Goal: Information Seeking & Learning: Learn about a topic

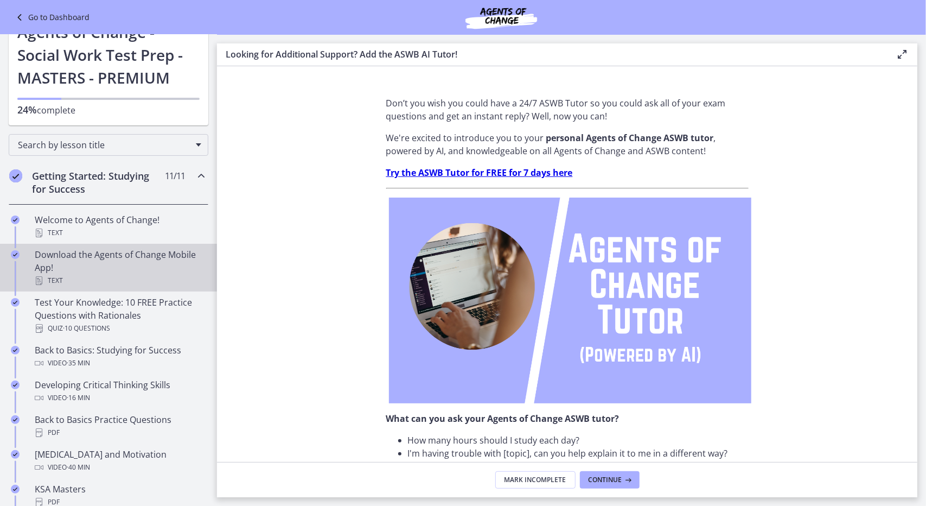
scroll to position [18, 0]
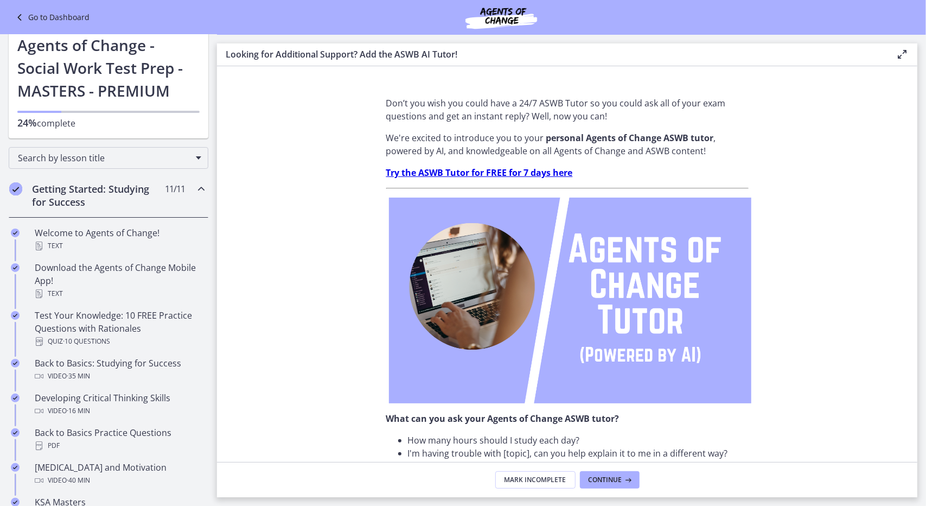
click at [195, 189] on icon "Chapters" at bounding box center [201, 188] width 13 height 13
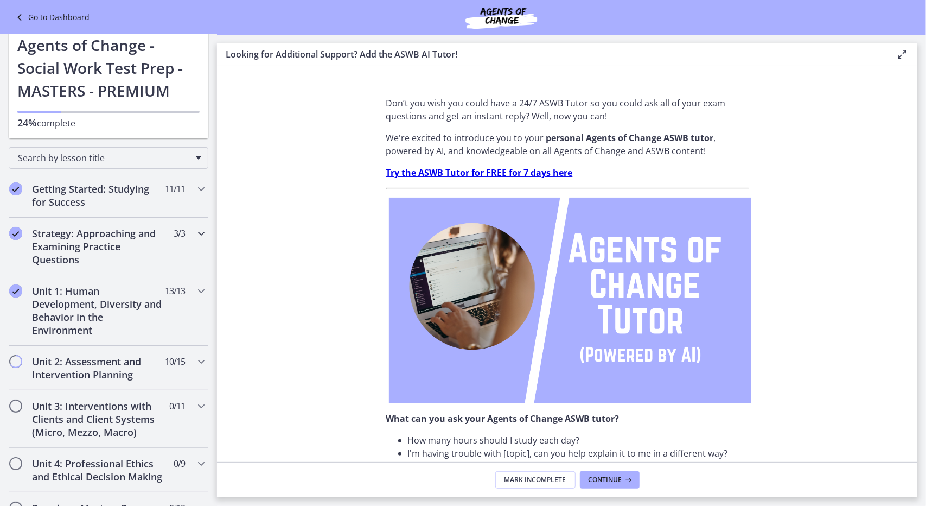
click at [103, 240] on h2 "Strategy: Approaching and Examining Practice Questions" at bounding box center [98, 246] width 132 height 39
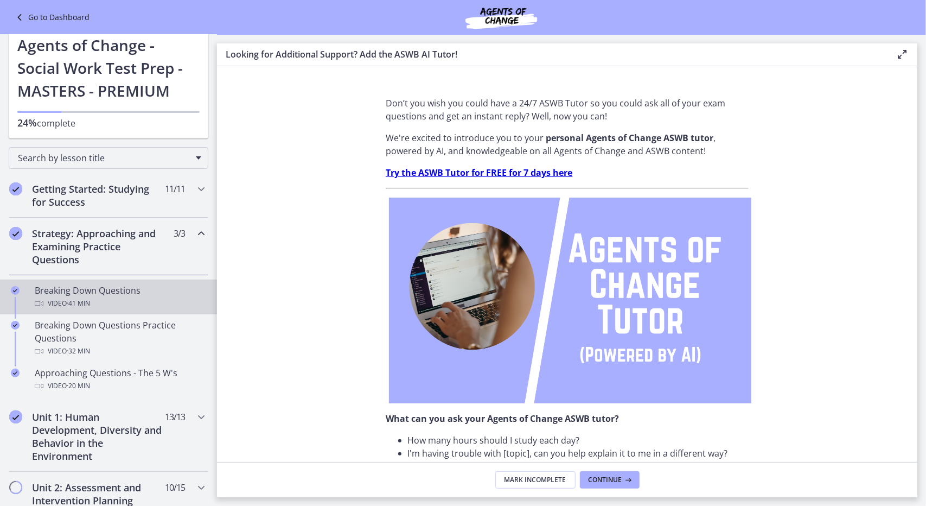
click at [79, 301] on span "· 41 min" at bounding box center [78, 303] width 23 height 13
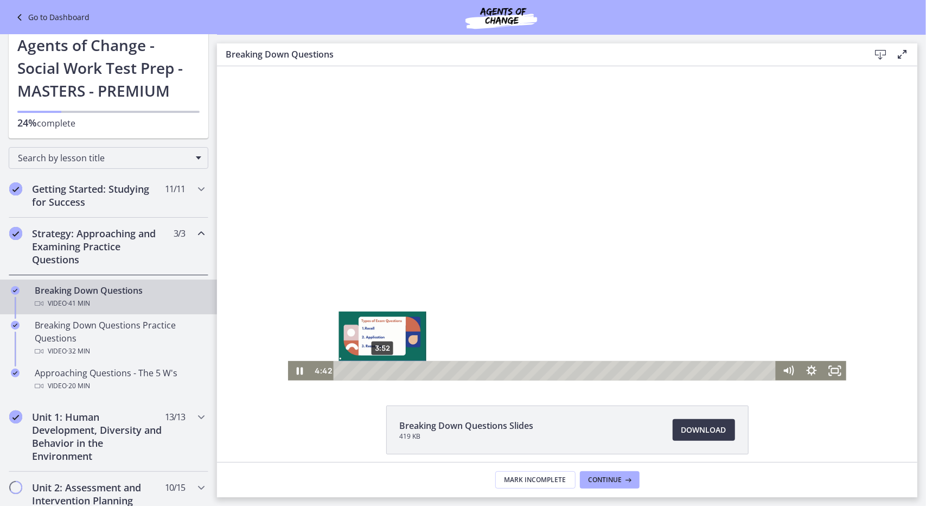
click at [378, 370] on div "3:52" at bounding box center [556, 370] width 429 height 20
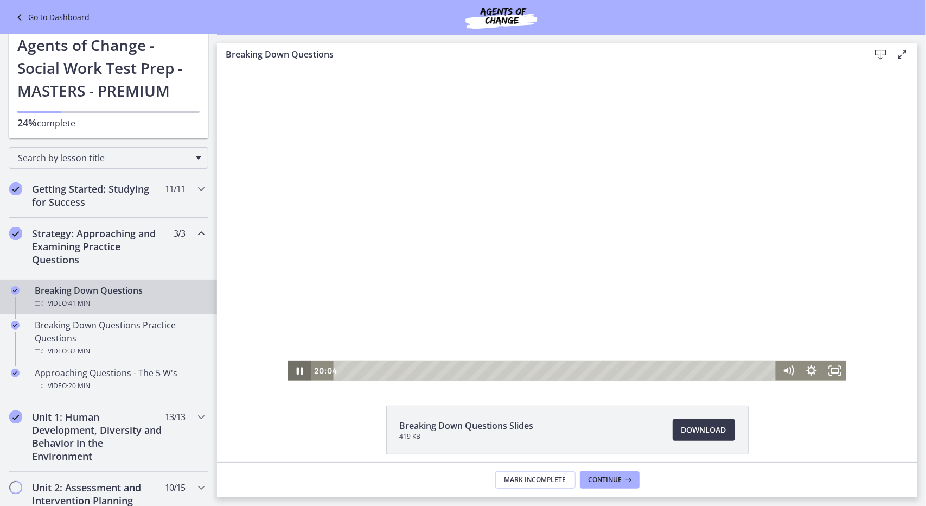
click at [290, 371] on icon "Pause" at bounding box center [299, 370] width 23 height 20
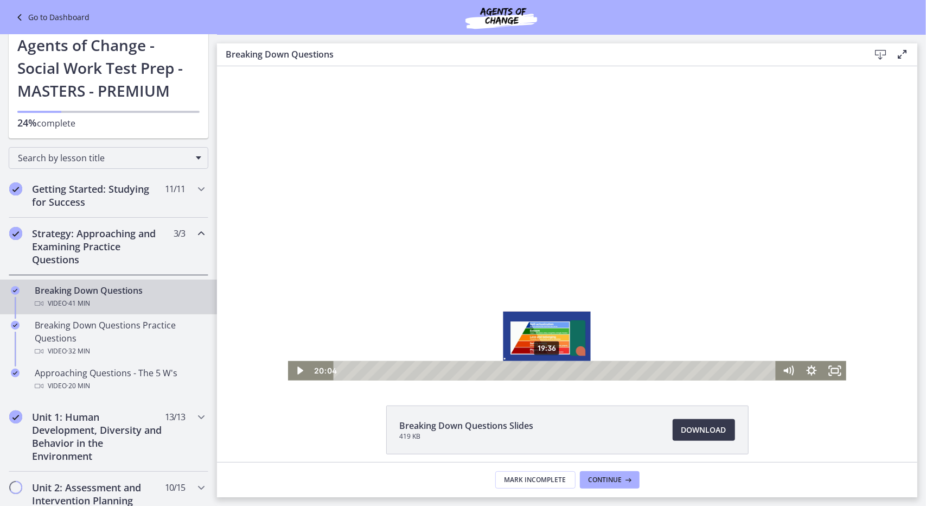
click at [543, 370] on div "19:36" at bounding box center [556, 370] width 429 height 20
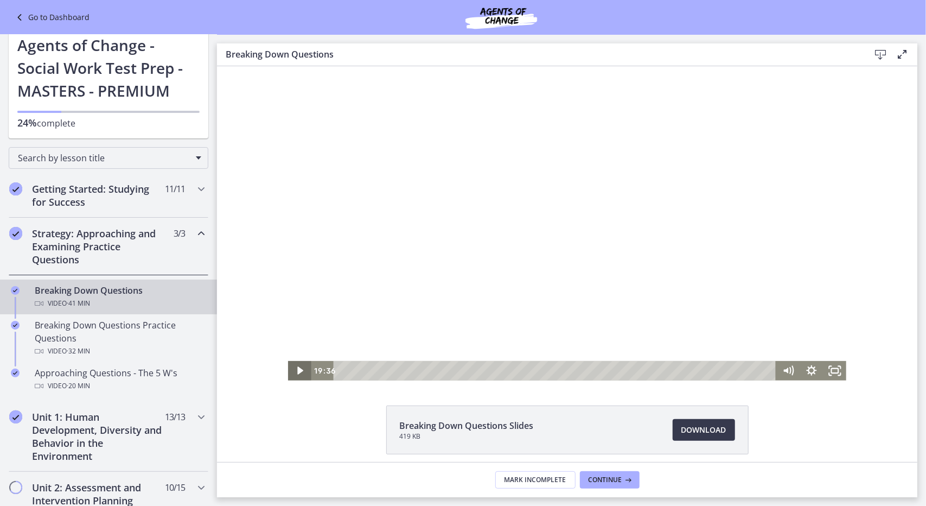
click at [296, 367] on icon "Play Video" at bounding box center [299, 370] width 23 height 20
click at [526, 371] on div "18:03" at bounding box center [556, 370] width 429 height 20
click at [296, 372] on icon "Pause" at bounding box center [299, 369] width 28 height 23
click at [547, 370] on div "19:58" at bounding box center [556, 370] width 429 height 20
click at [293, 369] on icon "Play Video" at bounding box center [299, 370] width 23 height 20
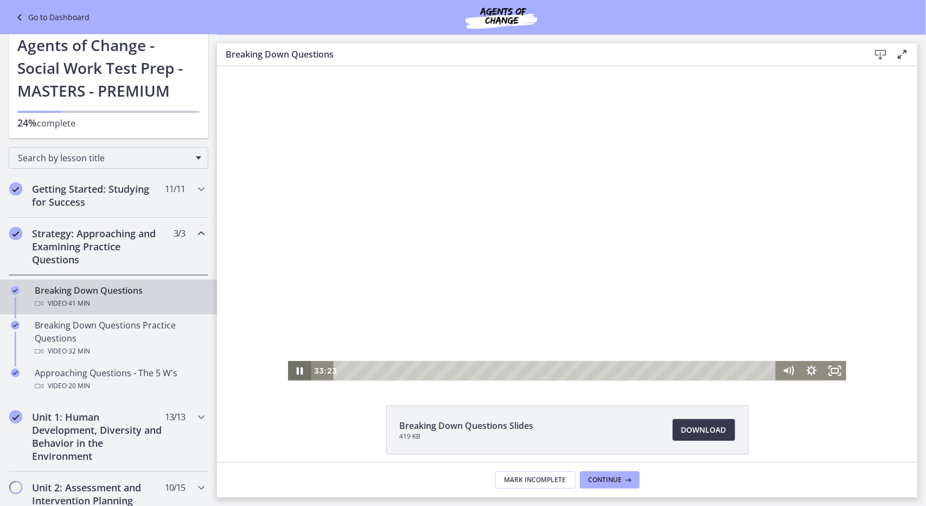
click at [290, 369] on icon "Pause" at bounding box center [299, 370] width 23 height 20
click at [290, 369] on icon "Play Video" at bounding box center [300, 369] width 28 height 23
click at [290, 369] on icon "Pause" at bounding box center [299, 369] width 28 height 23
click at [290, 369] on icon "Play Video" at bounding box center [300, 369] width 28 height 23
click at [290, 369] on icon "Pause" at bounding box center [299, 370] width 23 height 20
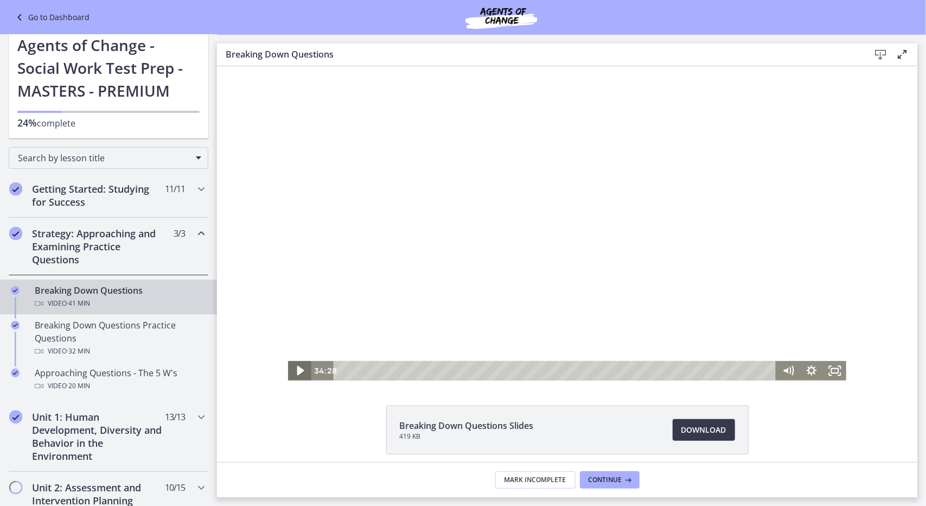
click at [290, 369] on icon "Play Video" at bounding box center [300, 369] width 28 height 23
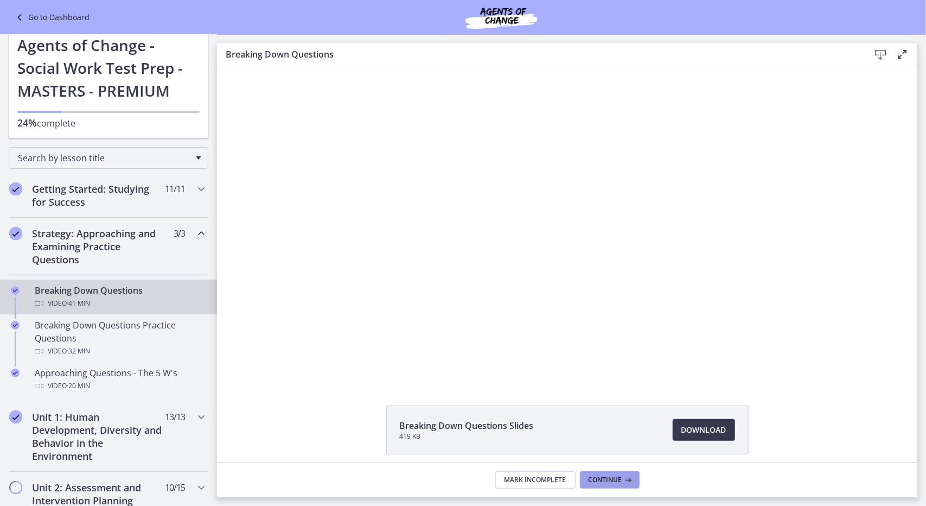
click at [598, 472] on button "Continue" at bounding box center [610, 479] width 60 height 17
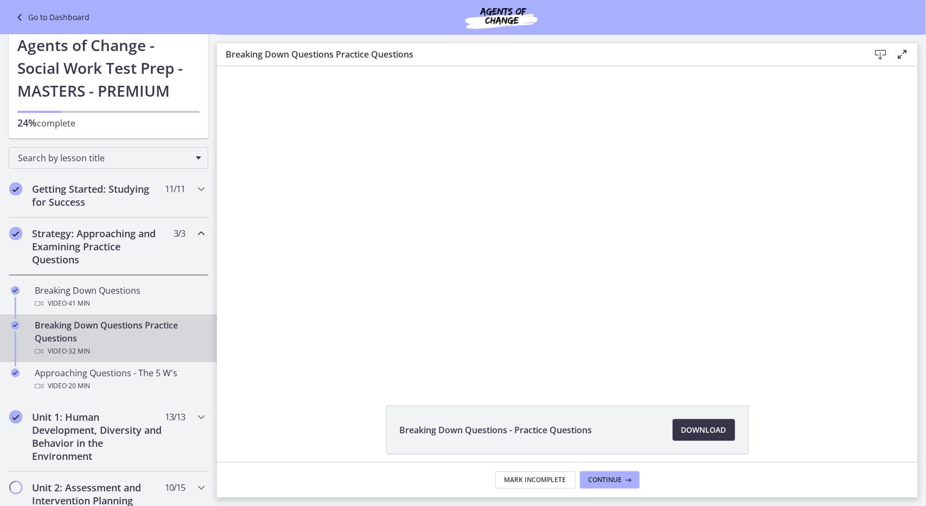
click at [696, 429] on span "Download Opens in a new window" at bounding box center [704, 429] width 45 height 13
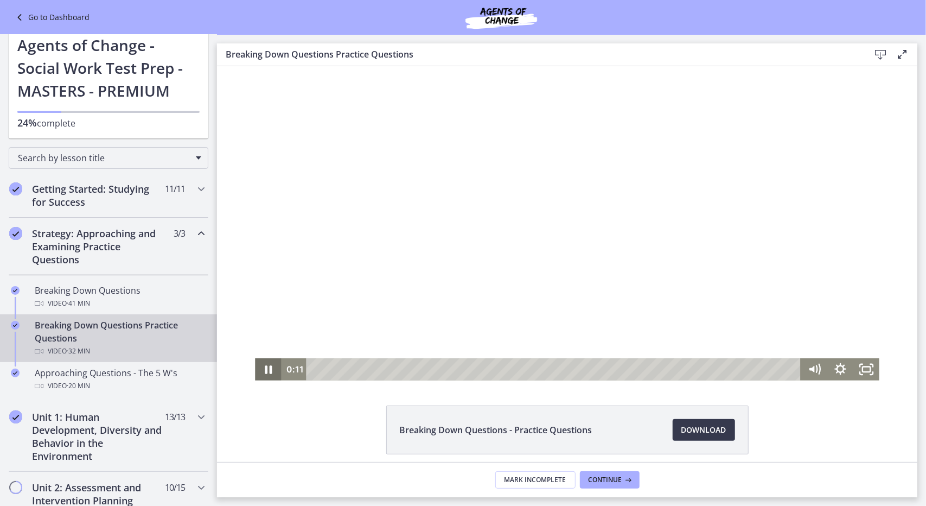
click at [258, 368] on icon "Pause" at bounding box center [268, 369] width 26 height 22
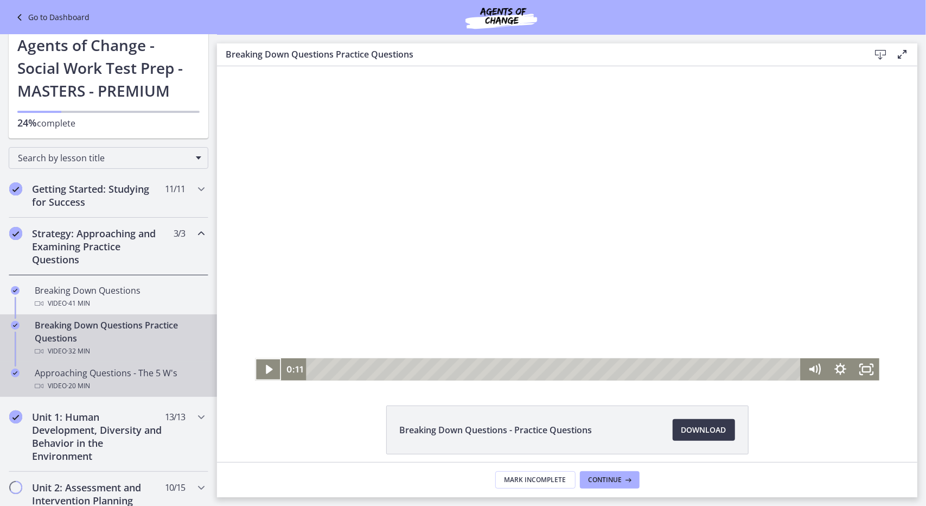
click at [67, 376] on div "Approaching Questions - The 5 W's Video · 20 min" at bounding box center [119, 379] width 169 height 26
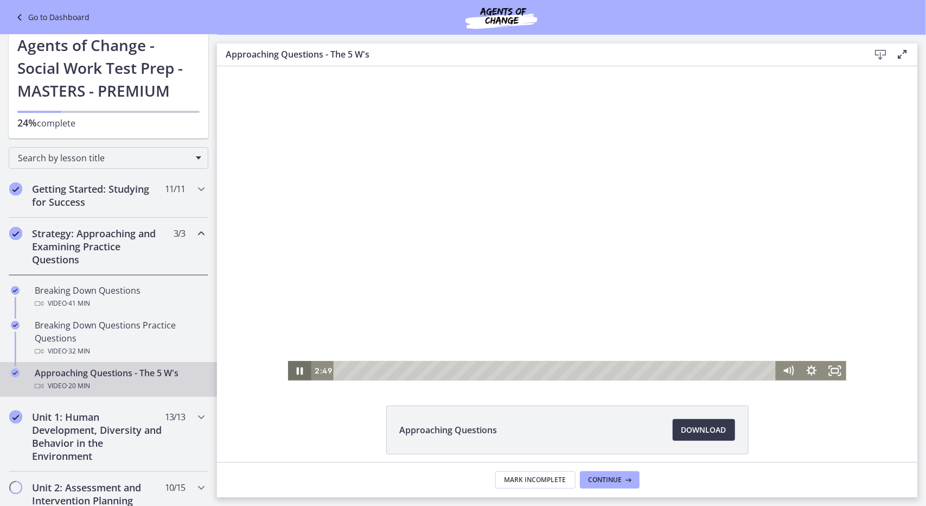
click at [292, 371] on icon "Pause" at bounding box center [299, 370] width 23 height 20
